Goal: Task Accomplishment & Management: Manage account settings

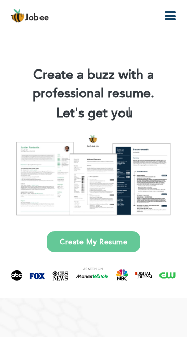
click at [165, 11] on icon "button" at bounding box center [169, 16] width 12 height 12
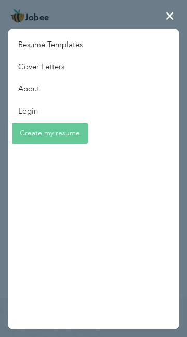
click at [21, 109] on link "Login" at bounding box center [50, 111] width 85 height 22
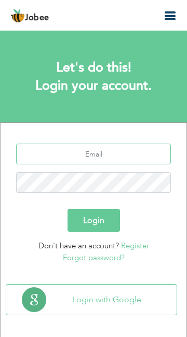
click at [59, 155] on input "text" at bounding box center [93, 154] width 155 height 21
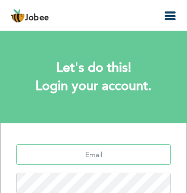
type input "talhameher75@gmail.com"
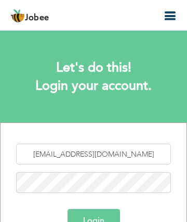
click at [102, 212] on button "Login" at bounding box center [93, 220] width 52 height 23
